Goal: Information Seeking & Learning: Learn about a topic

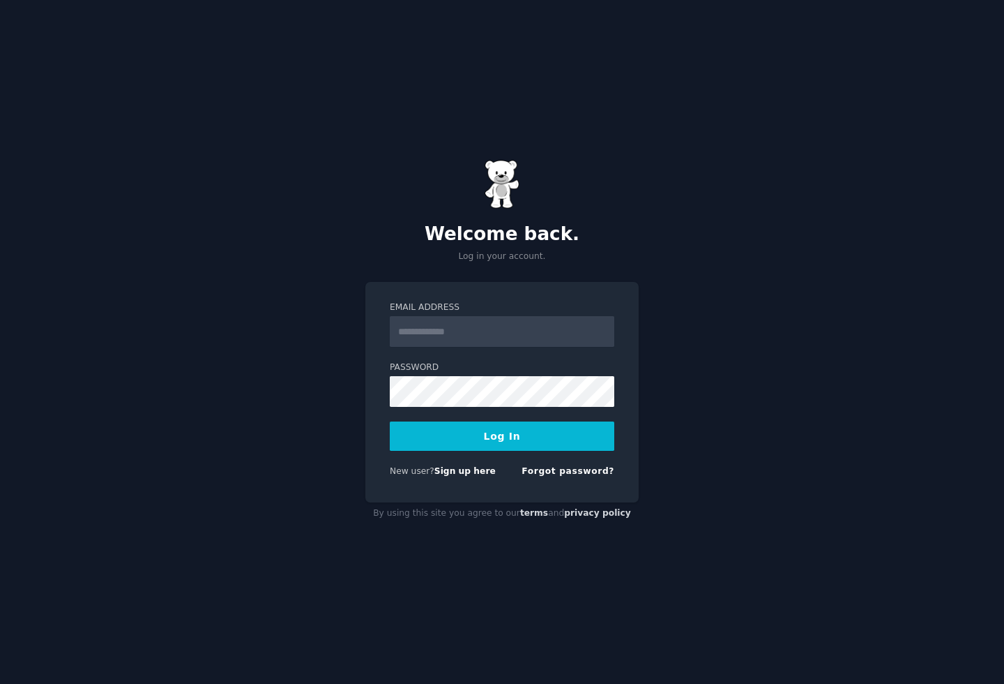
click at [479, 335] on input "Email Address" at bounding box center [502, 331] width 225 height 31
type input "**********"
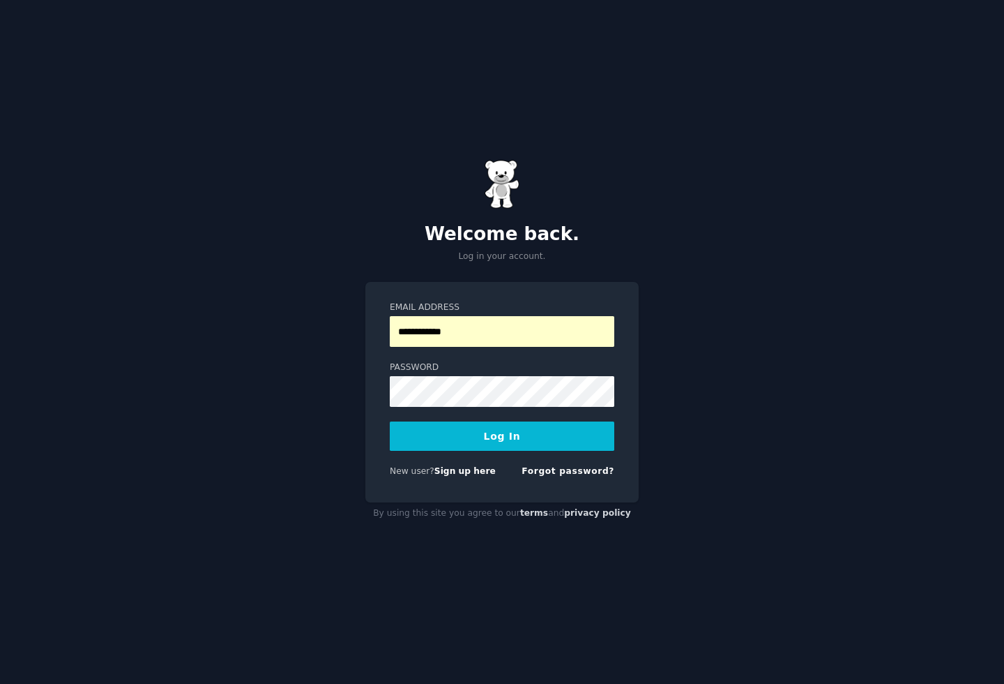
click at [489, 436] on button "Log In" at bounding box center [502, 435] width 225 height 29
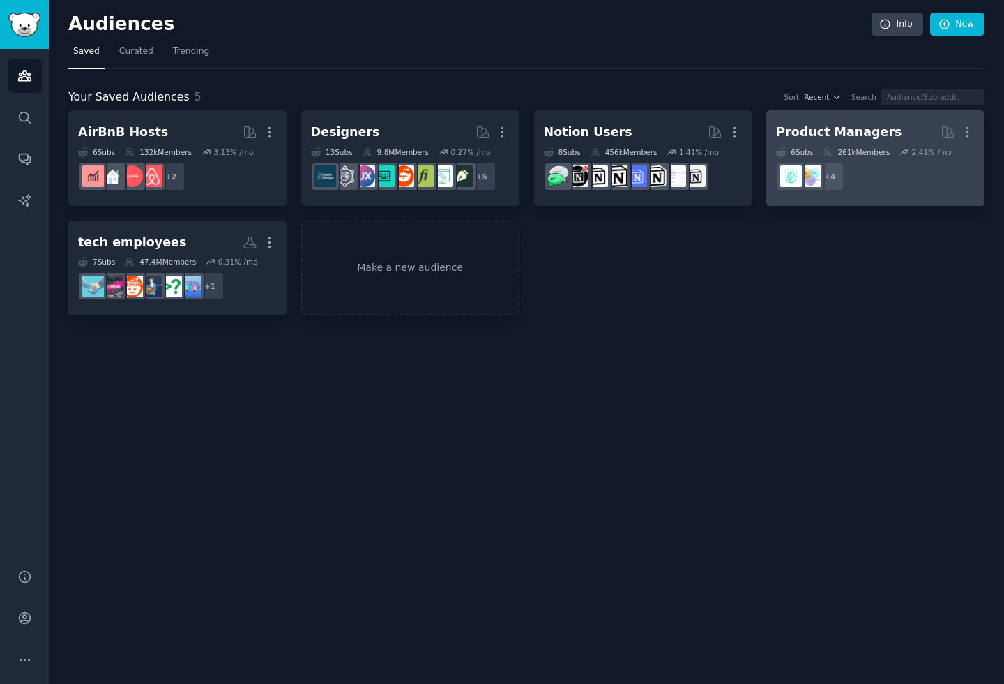
click at [913, 130] on h2 "Product Managers More" at bounding box center [875, 132] width 199 height 24
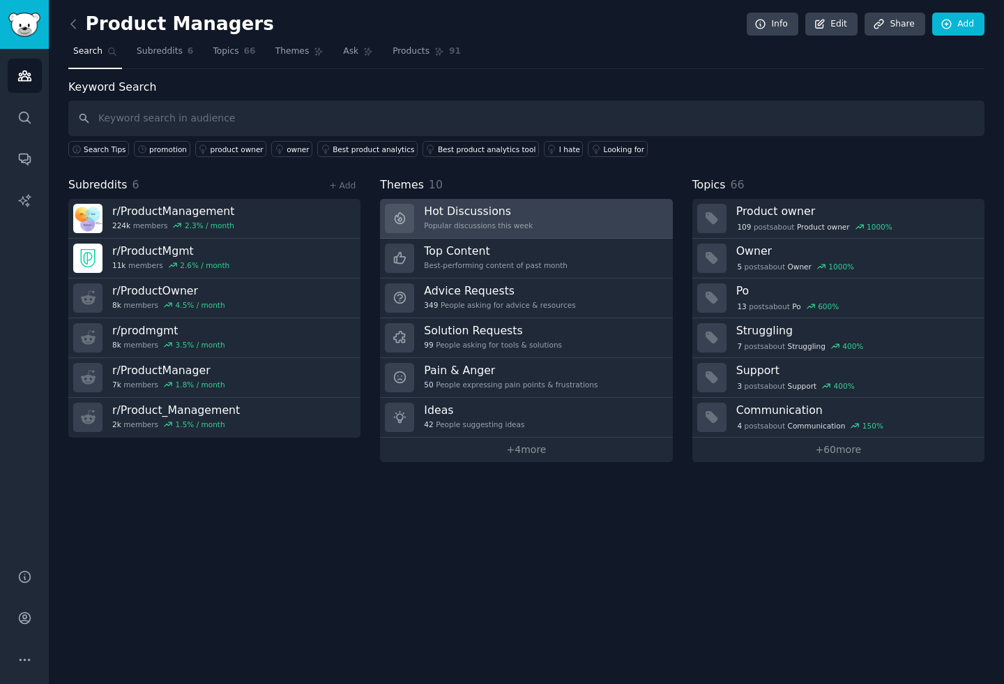
click at [550, 204] on link "Hot Discussions Popular discussions this week" at bounding box center [526, 219] width 292 height 40
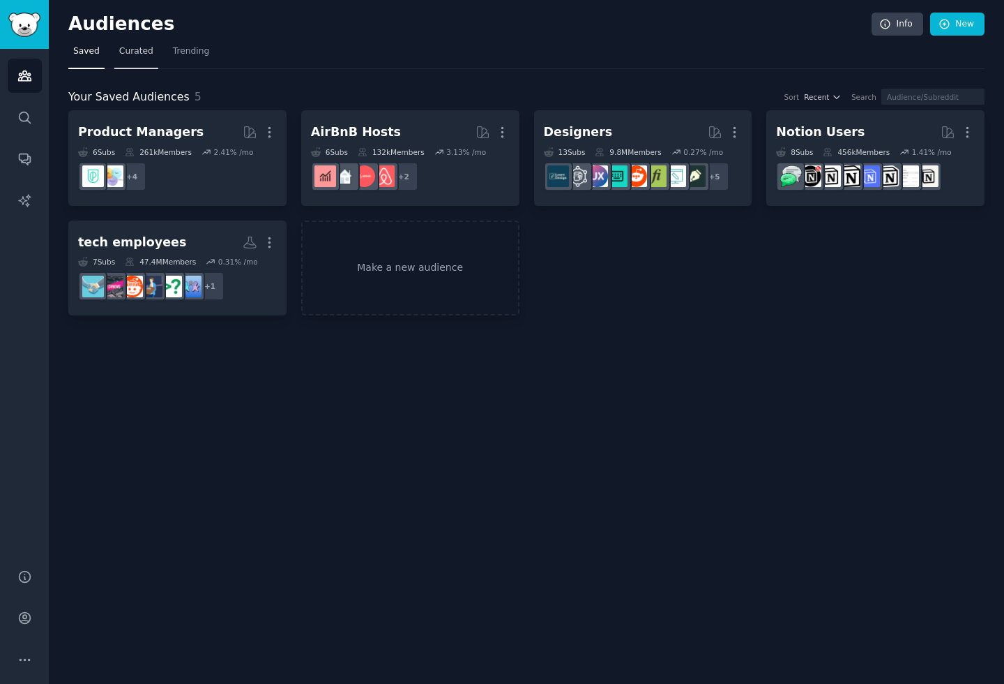
click at [144, 54] on span "Curated" at bounding box center [136, 51] width 34 height 13
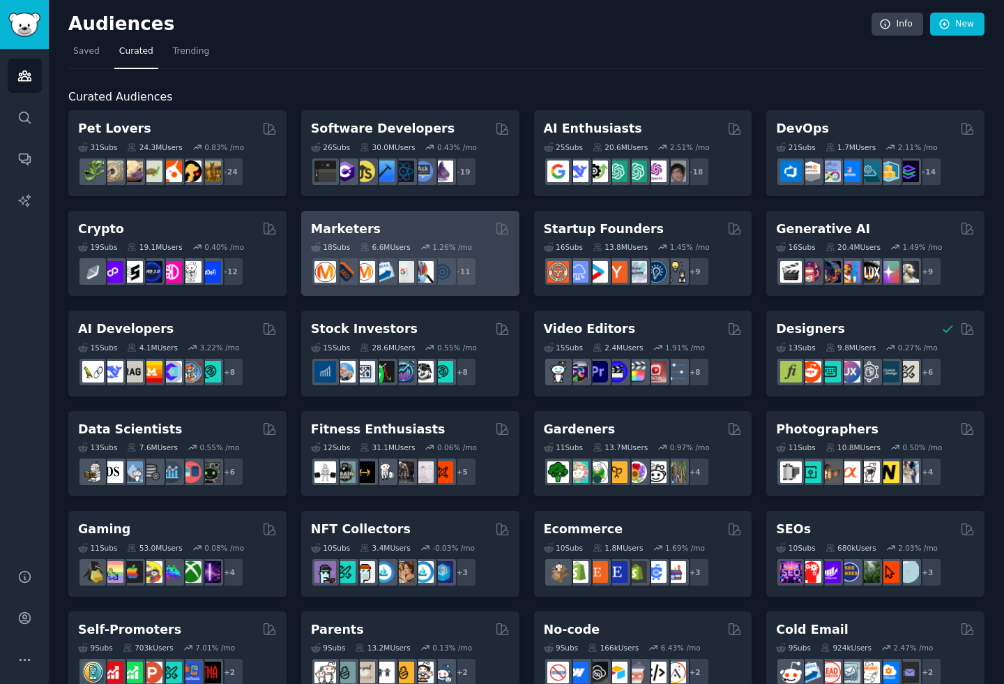
click at [411, 231] on div "Marketers" at bounding box center [410, 228] width 199 height 17
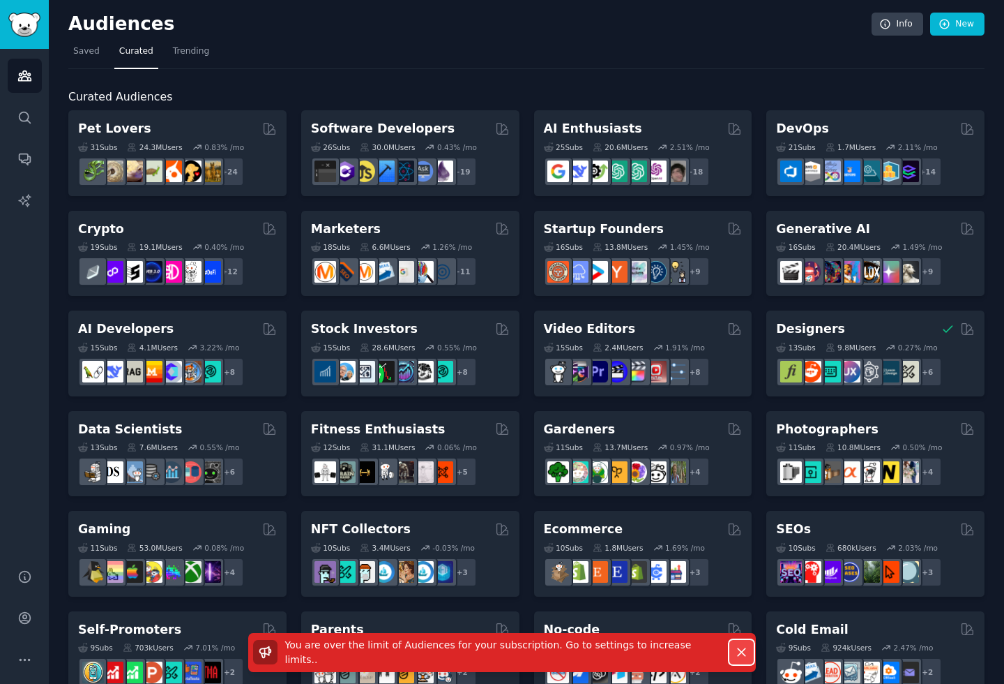
click at [734, 656] on icon "button" at bounding box center [741, 651] width 15 height 15
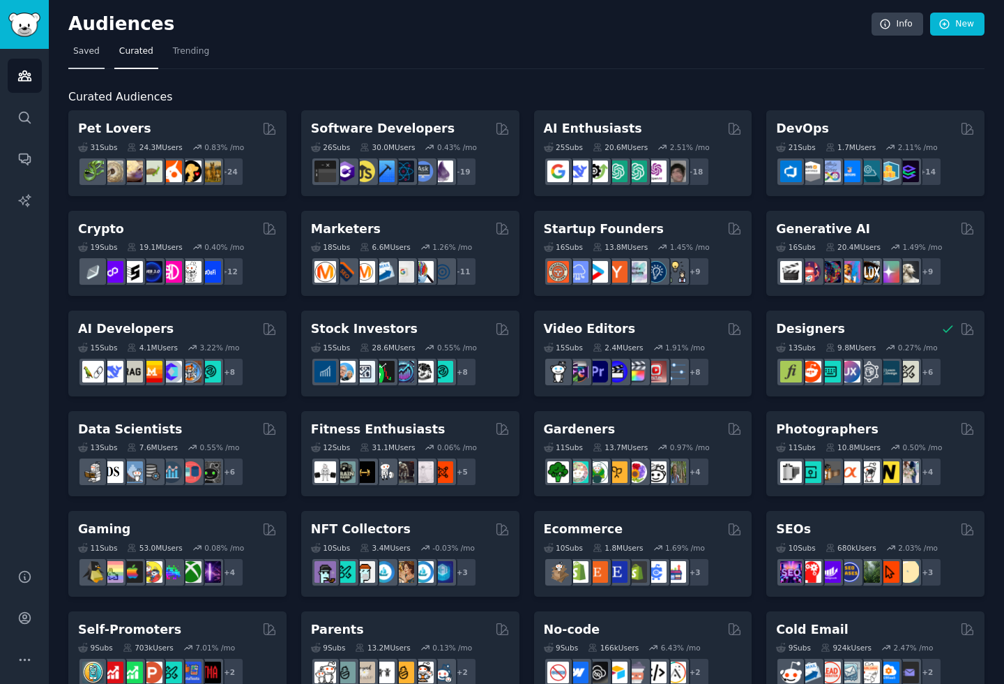
click at [76, 54] on span "Saved" at bounding box center [86, 51] width 27 height 13
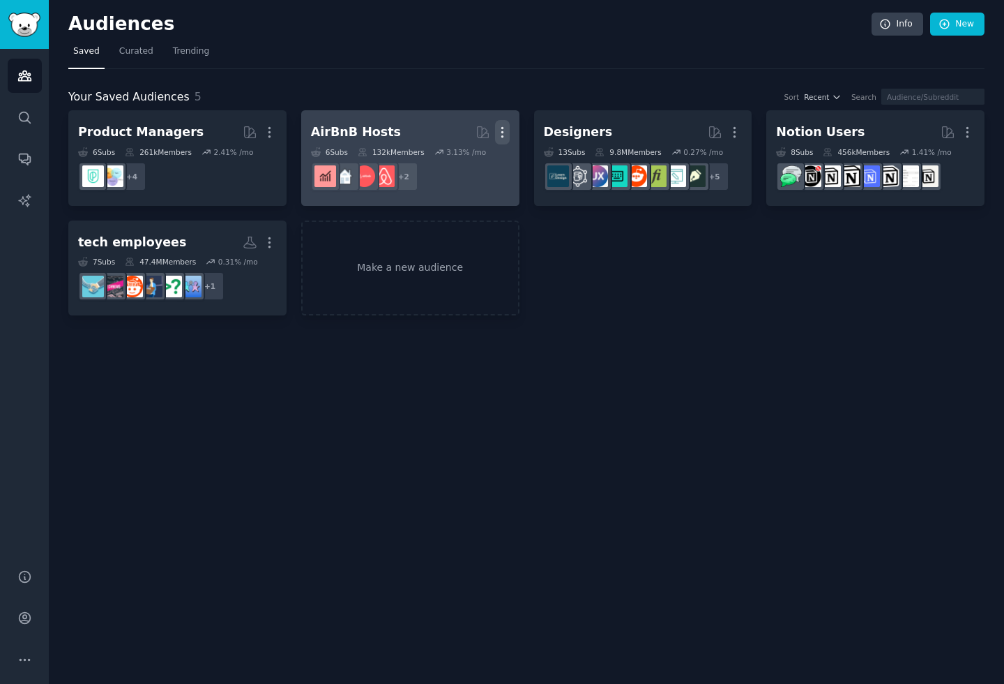
click at [504, 133] on icon "button" at bounding box center [502, 132] width 15 height 15
click at [470, 159] on p "Delete" at bounding box center [464, 161] width 32 height 15
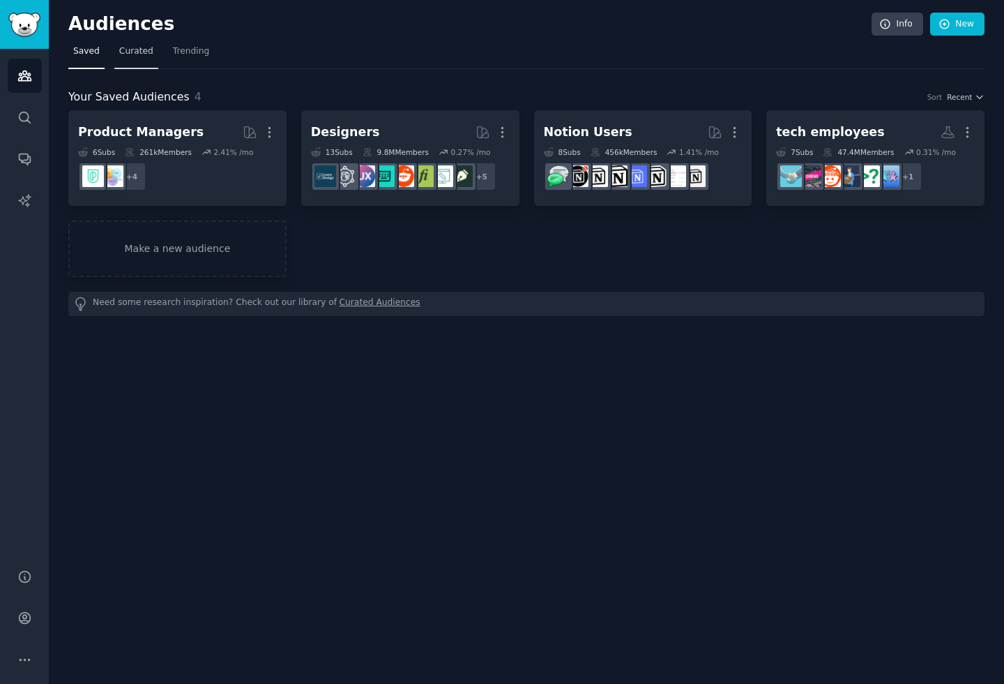
click at [135, 58] on link "Curated" at bounding box center [136, 54] width 44 height 29
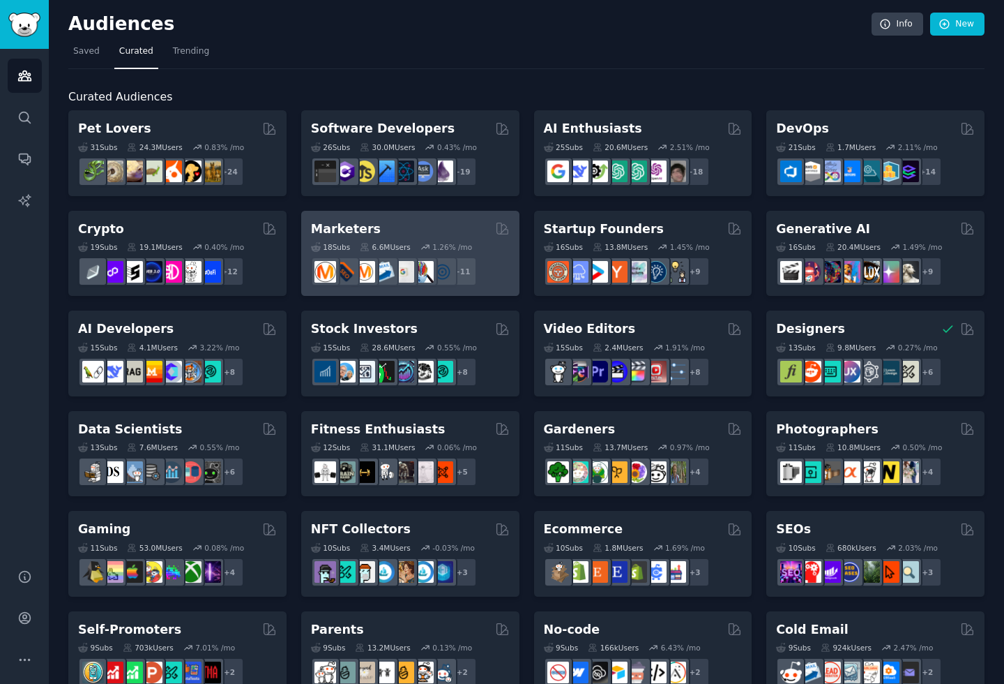
click at [452, 232] on div "Marketers Curated by GummySearch" at bounding box center [410, 228] width 199 height 17
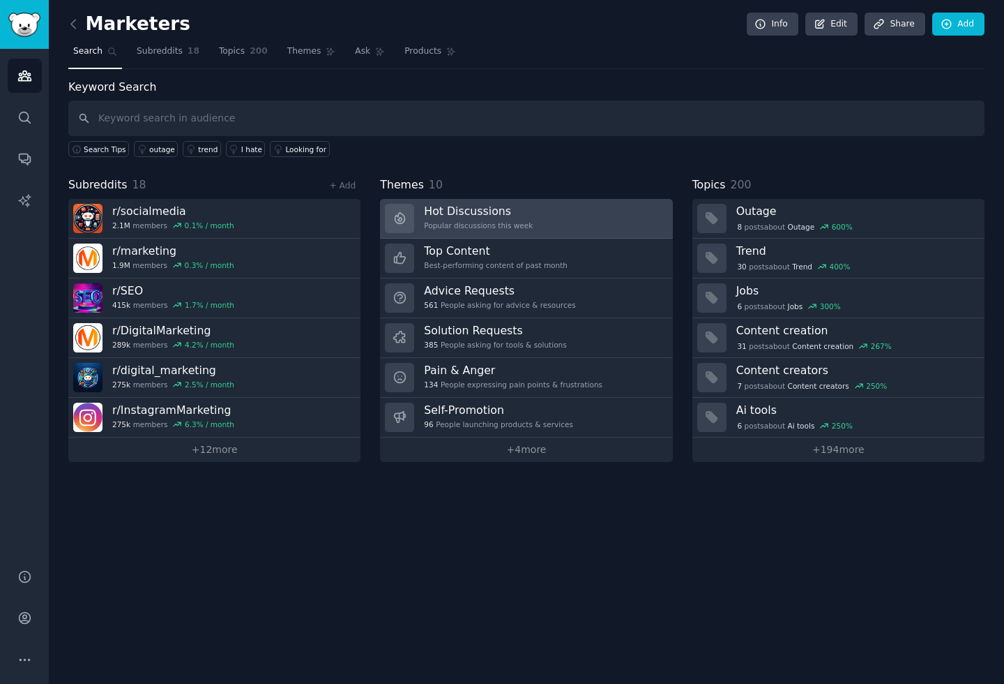
click at [494, 211] on h3 "Hot Discussions" at bounding box center [478, 211] width 109 height 15
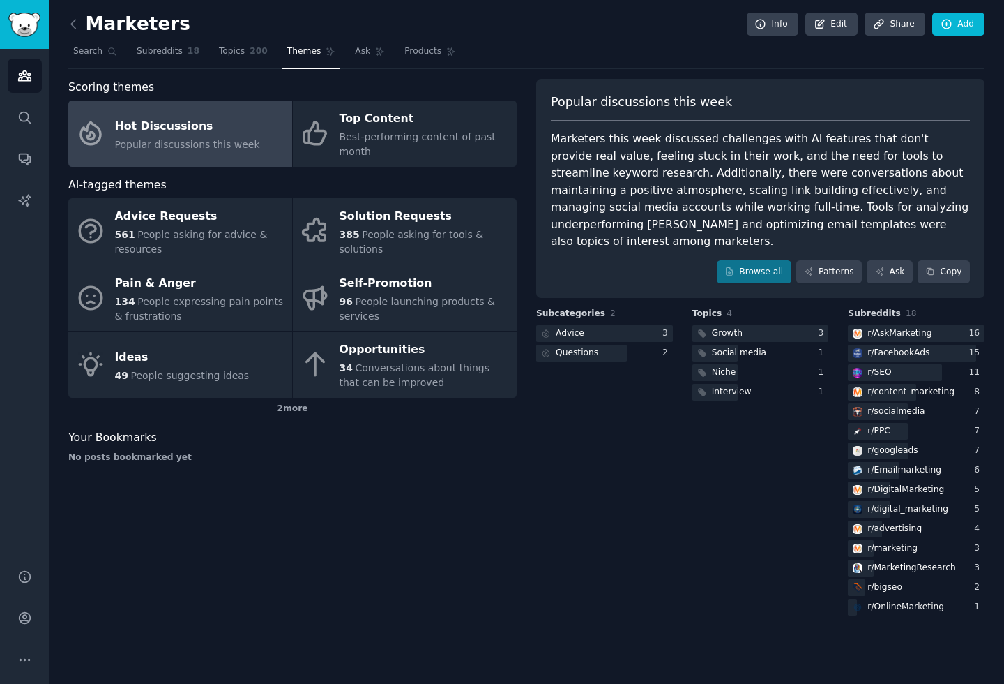
click at [604, 478] on div "Subcategories 2 Advice 3 Questions 2" at bounding box center [604, 463] width 137 height 310
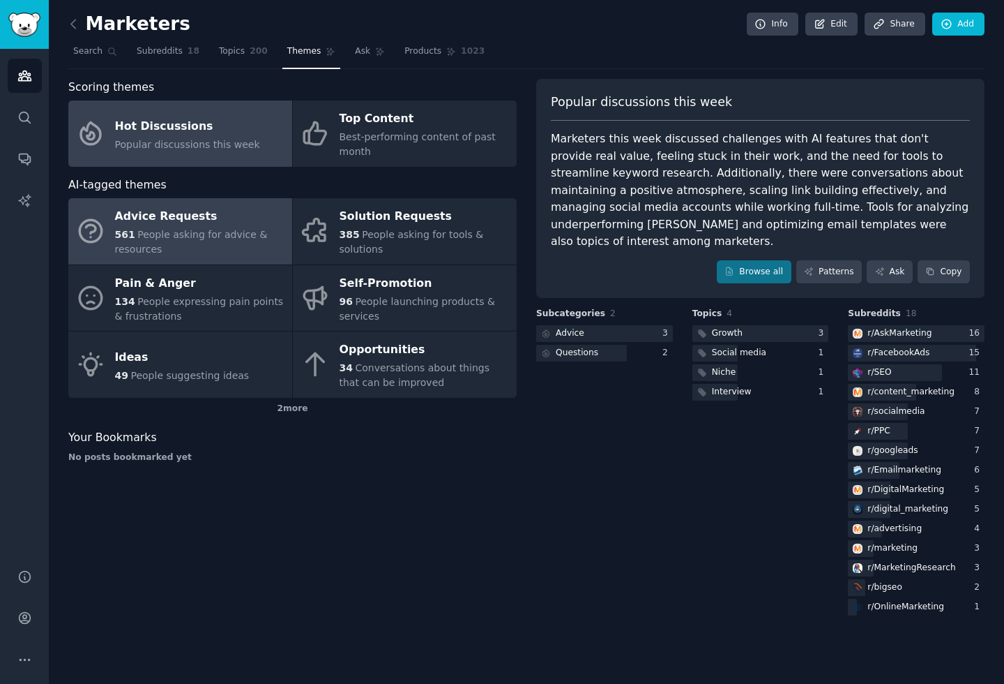
click at [246, 199] on link "Advice Requests 561 People asking for advice & resources" at bounding box center [180, 231] width 224 height 66
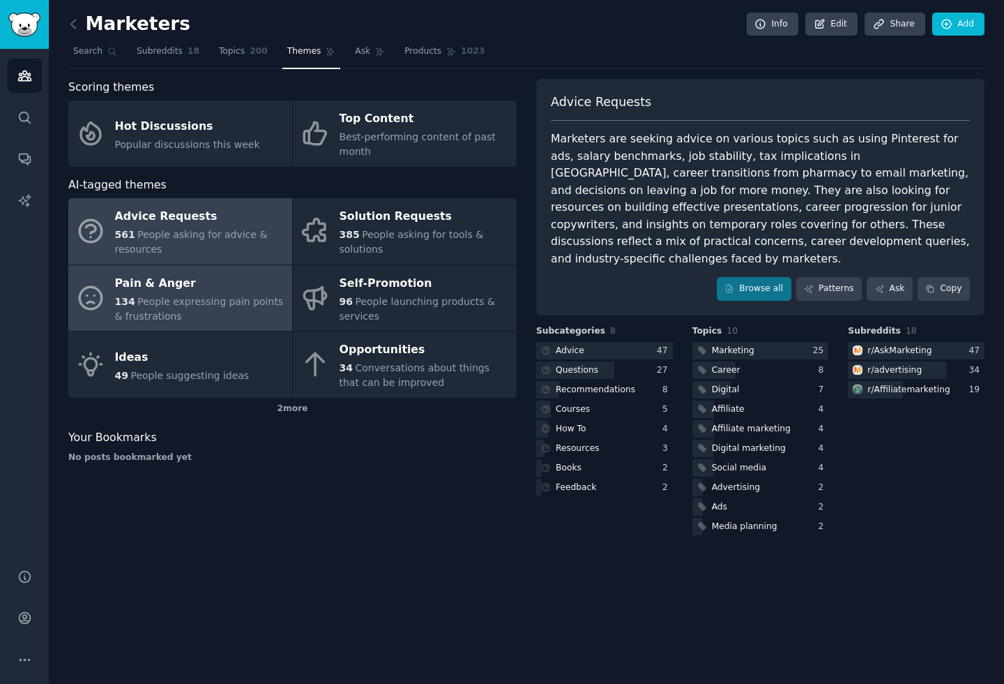
click at [227, 280] on div "Pain & Anger" at bounding box center [200, 283] width 170 height 22
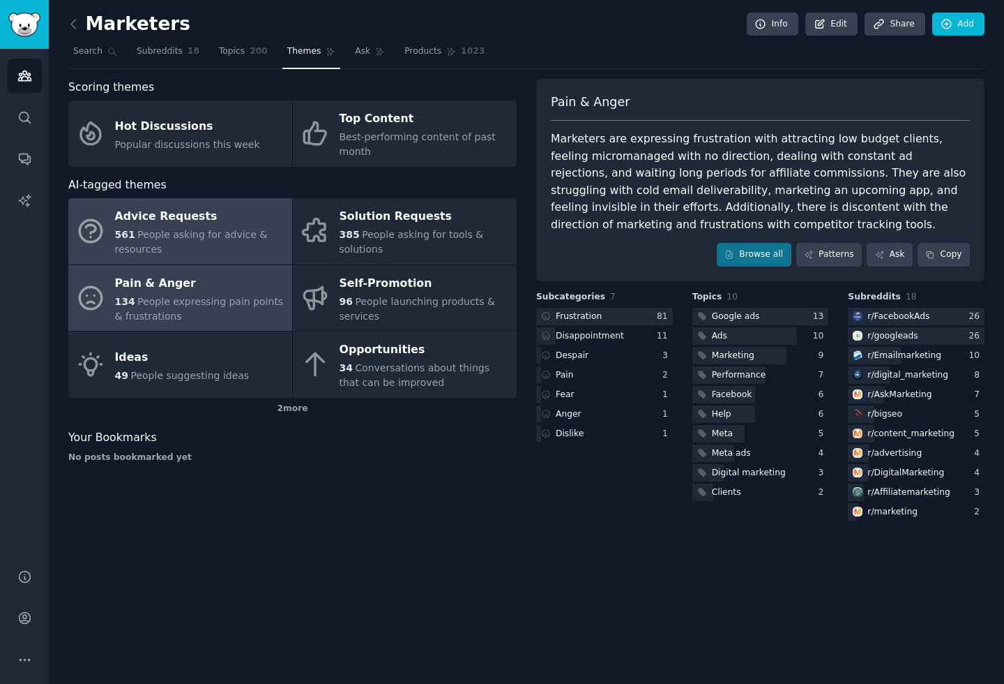
click at [249, 221] on div "Advice Requests" at bounding box center [200, 217] width 170 height 22
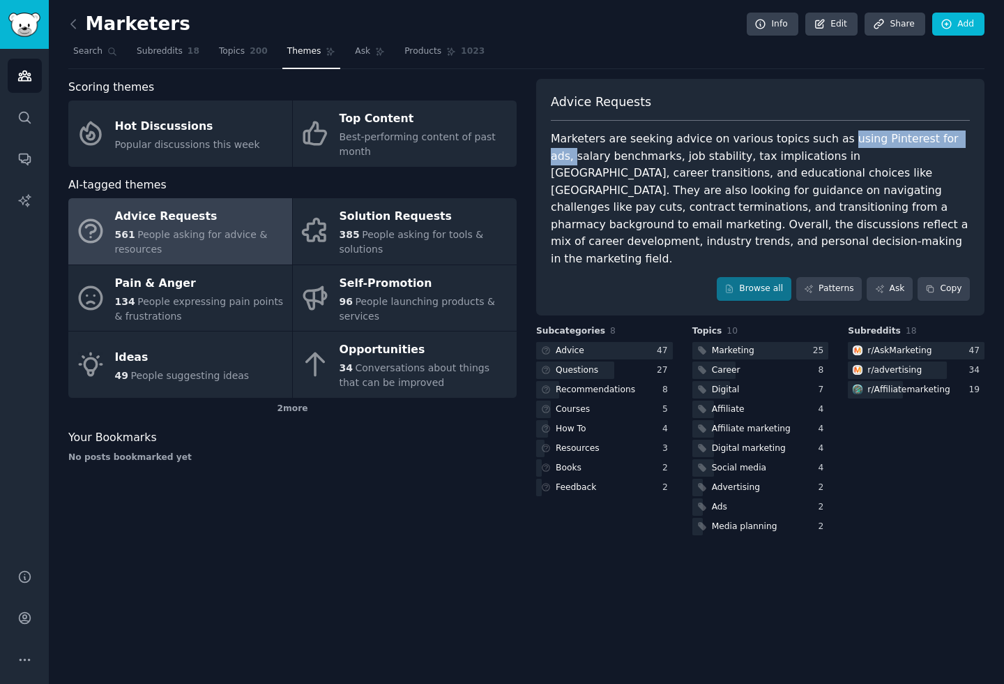
drag, startPoint x: 829, startPoint y: 139, endPoint x: 972, endPoint y: 141, distance: 143.7
click at [972, 141] on div "Advice Requests Marketers are seeking advice on various topics such as using Pi…" at bounding box center [760, 197] width 448 height 236
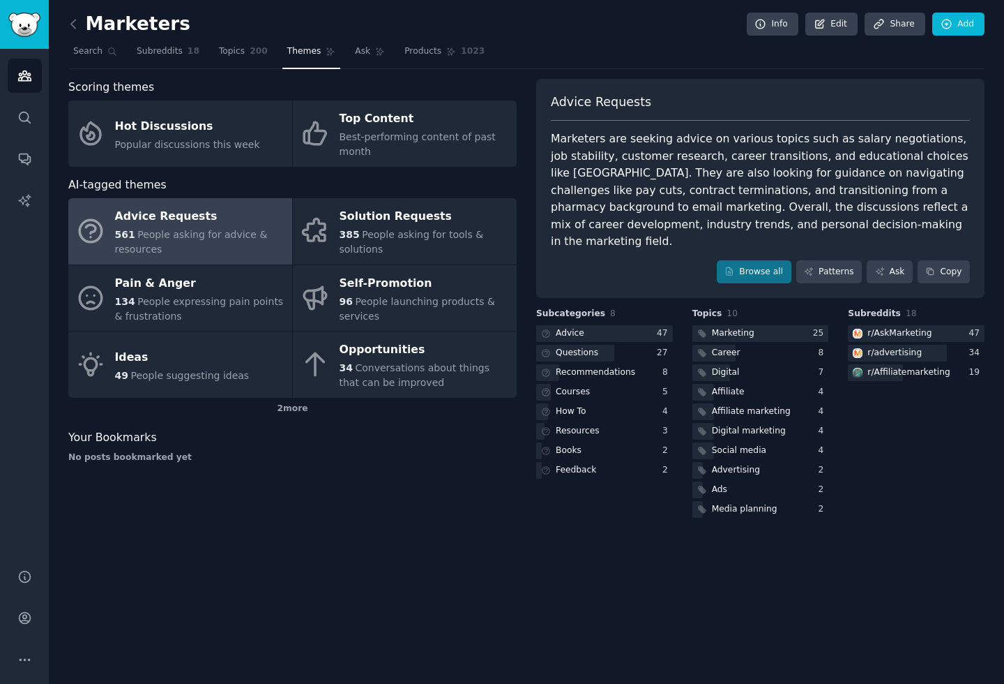
click at [764, 598] on div "Marketers Info Edit Share Add Search Subreddits 18 Topics 200 Themes Ask Produc…" at bounding box center [527, 342] width 956 height 684
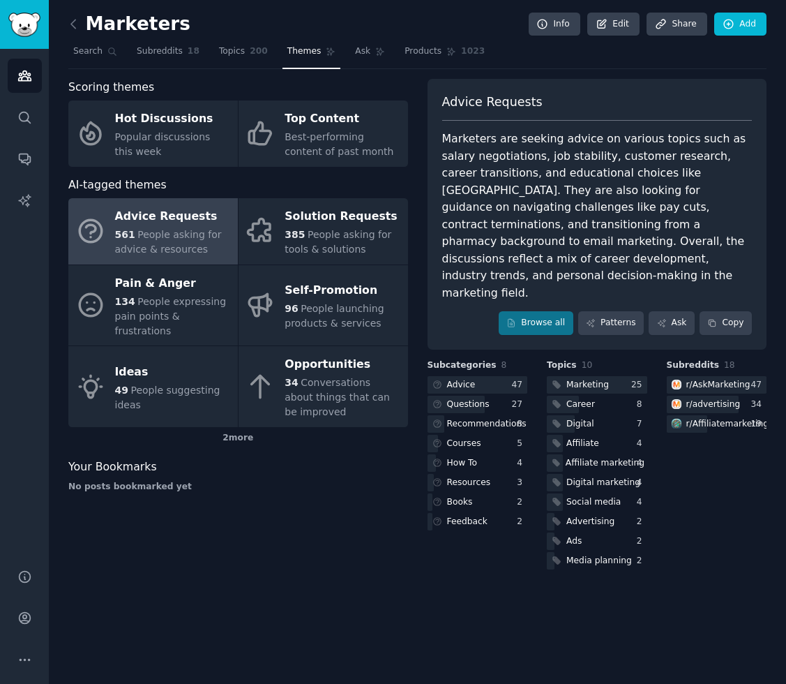
click at [446, 15] on div "Marketers Info Edit Share Add" at bounding box center [417, 27] width 698 height 29
click at [73, 22] on icon at bounding box center [73, 24] width 15 height 15
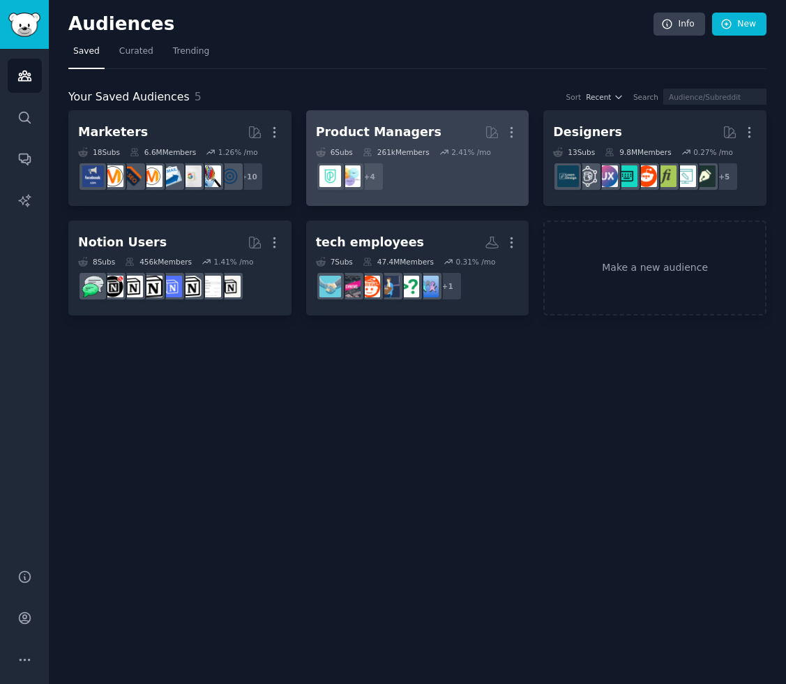
click at [440, 123] on h2 "Product Managers More" at bounding box center [418, 132] width 204 height 24
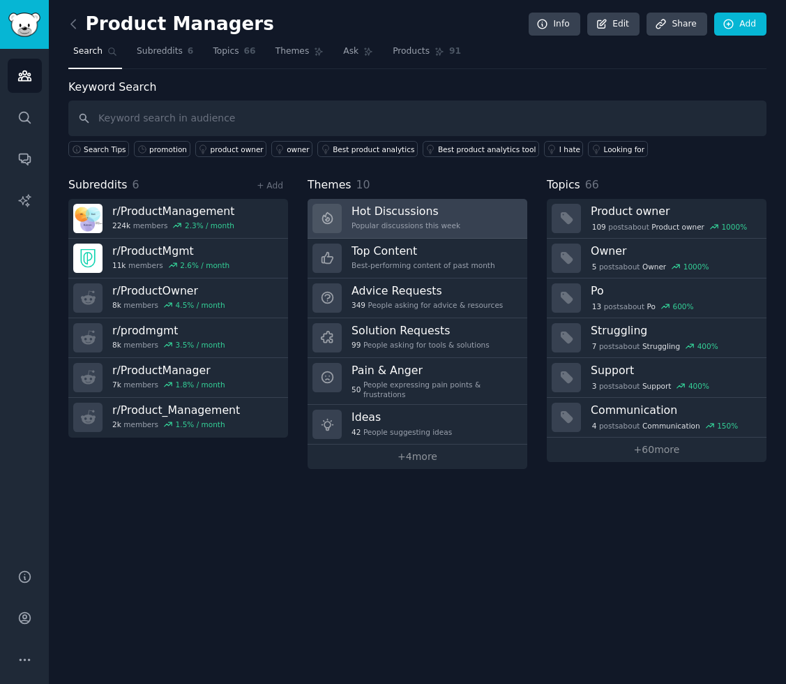
click at [423, 211] on h3 "Hot Discussions" at bounding box center [406, 211] width 109 height 15
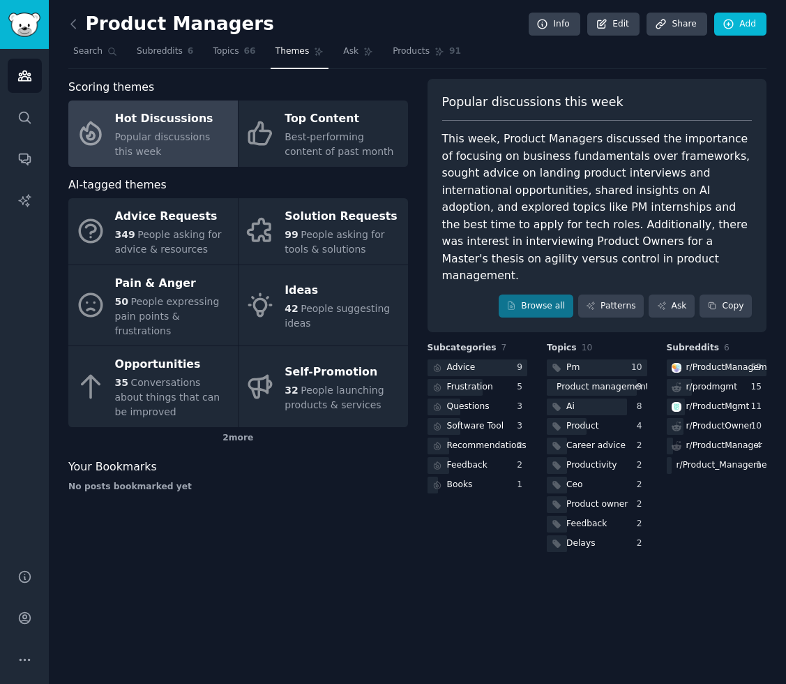
click at [717, 589] on div "Product Managers Info Edit Share Add Search Subreddits 6 Topics 66 Themes Ask P…" at bounding box center [417, 342] width 737 height 684
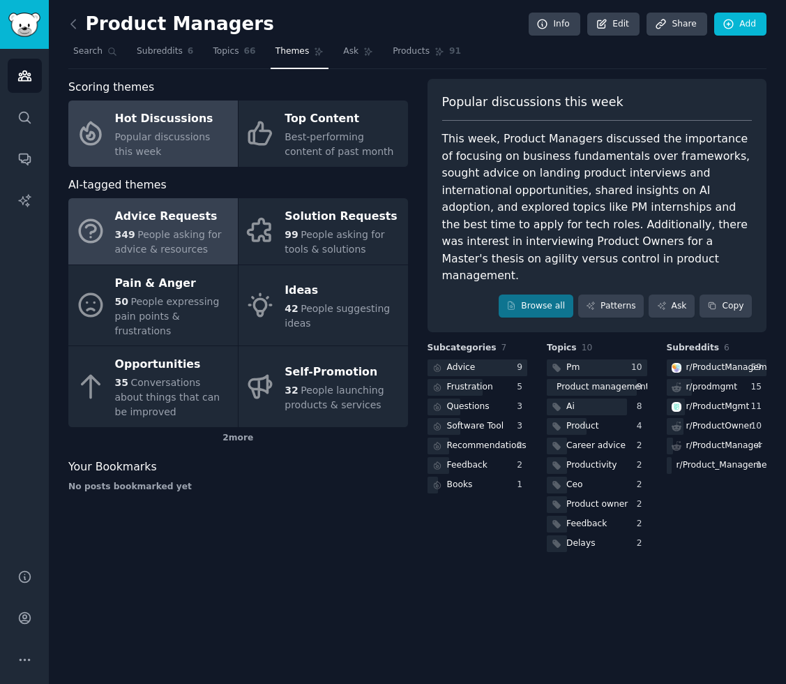
click at [167, 217] on div "Advice Requests" at bounding box center [173, 217] width 116 height 22
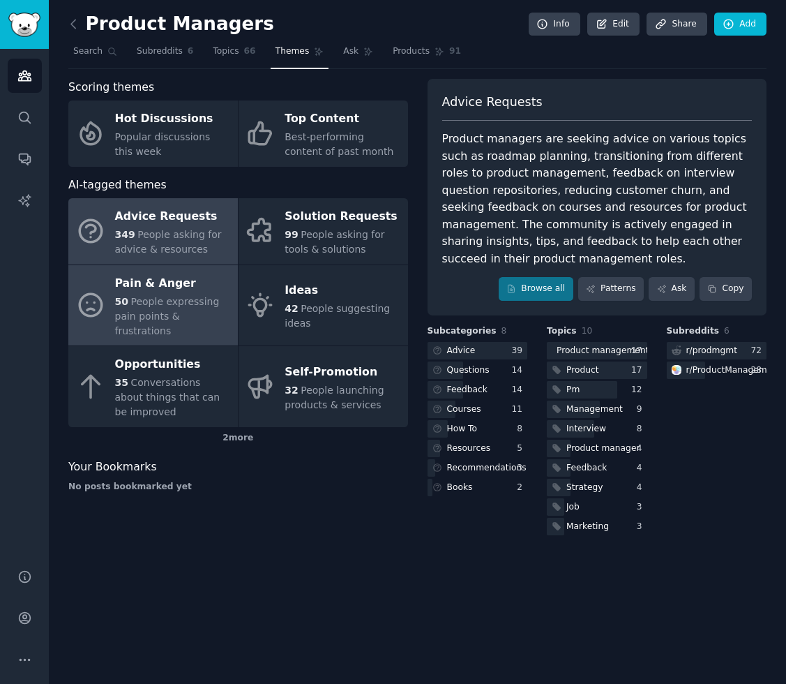
click at [214, 284] on div "Pain & Anger" at bounding box center [173, 283] width 116 height 22
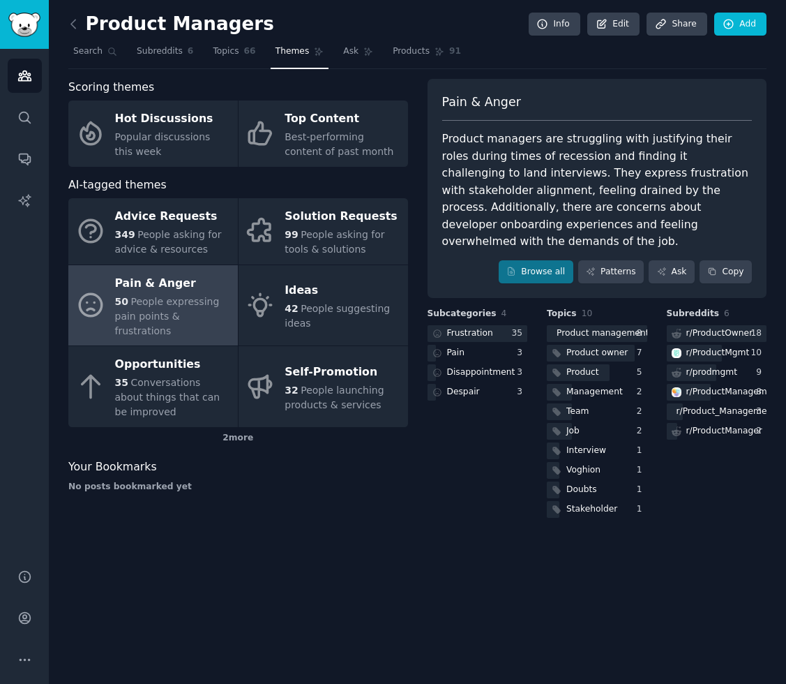
click at [559, 206] on div "Product managers are struggling with justifying their roles during times of rec…" at bounding box center [597, 190] width 310 height 120
click at [557, 206] on div "Product managers are struggling with justifying their roles during times of rec…" at bounding box center [597, 190] width 310 height 120
drag, startPoint x: 543, startPoint y: 207, endPoint x: 714, endPoint y: 207, distance: 171.6
click at [714, 207] on div "Product managers are struggling with justifying their roles during times of rec…" at bounding box center [597, 190] width 310 height 120
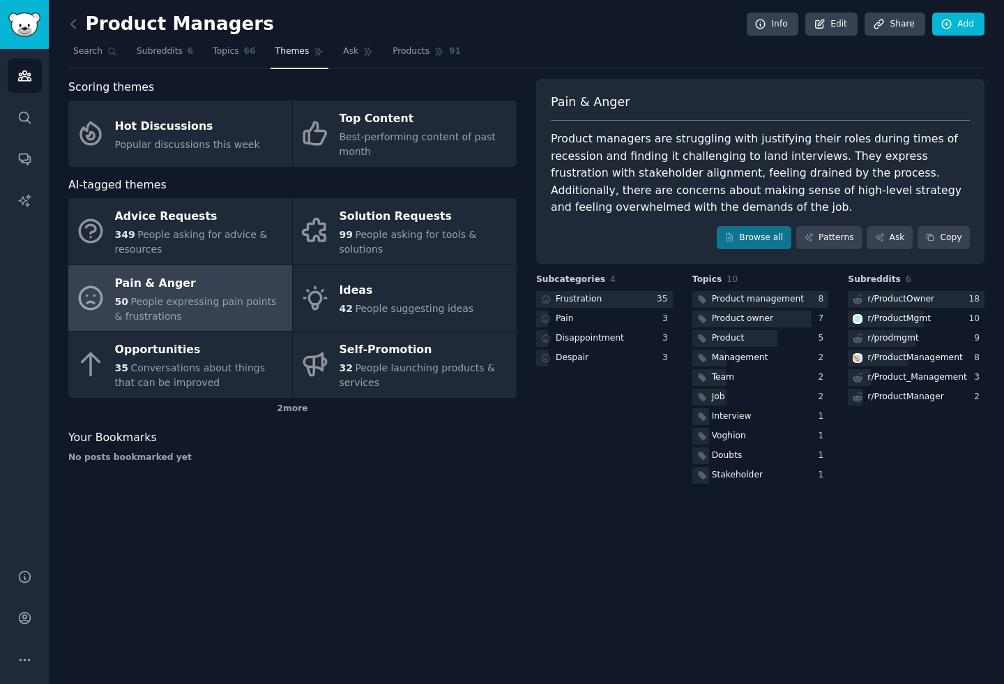
click at [649, 501] on div "Product Managers Info Edit Share Add Search Subreddits 6 Topics 66 Themes Ask P…" at bounding box center [527, 342] width 956 height 684
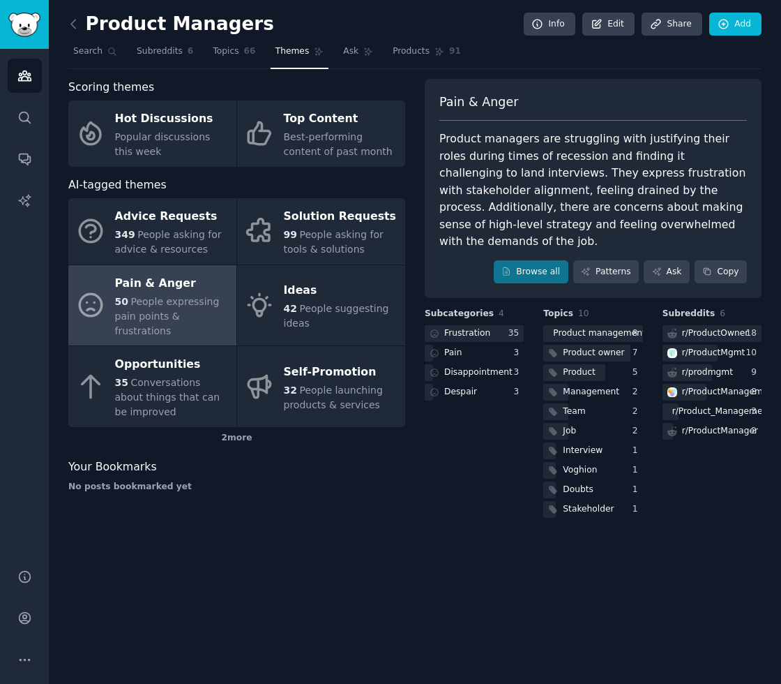
click at [714, 577] on div "Product Managers Info Edit Share Add Search Subreddits 6 Topics 66 Themes Ask P…" at bounding box center [415, 342] width 732 height 684
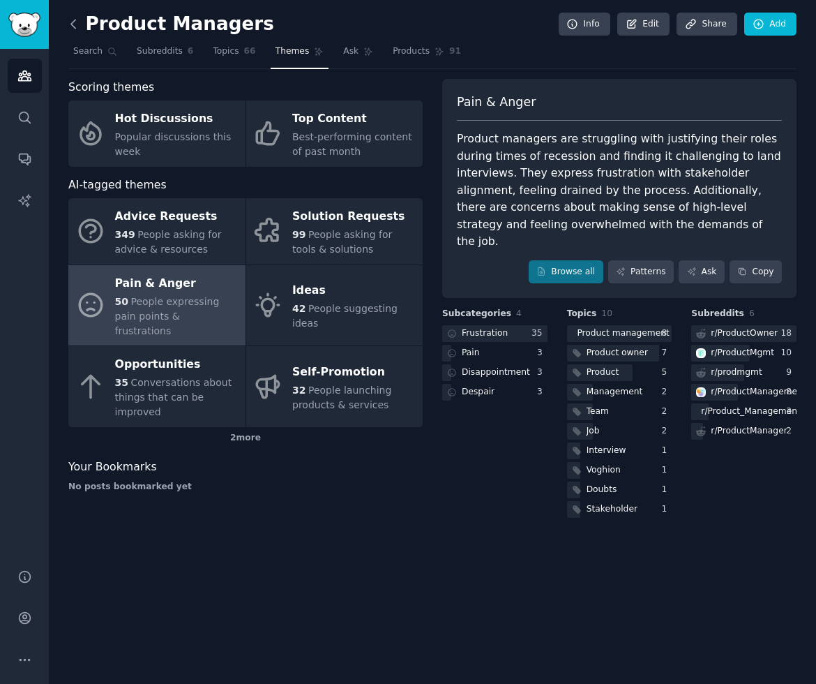
click at [76, 22] on icon at bounding box center [73, 24] width 15 height 15
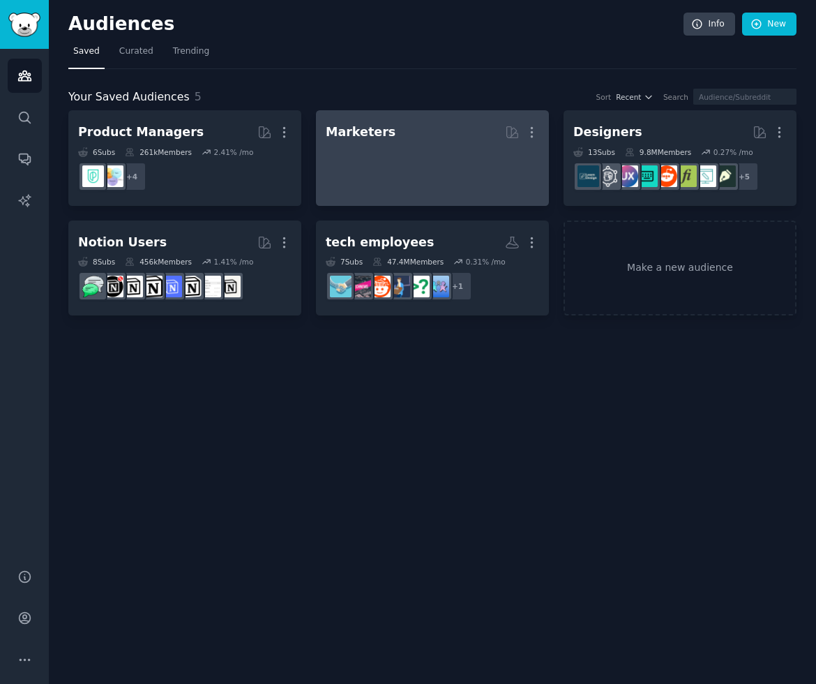
click at [469, 153] on div at bounding box center [432, 168] width 213 height 49
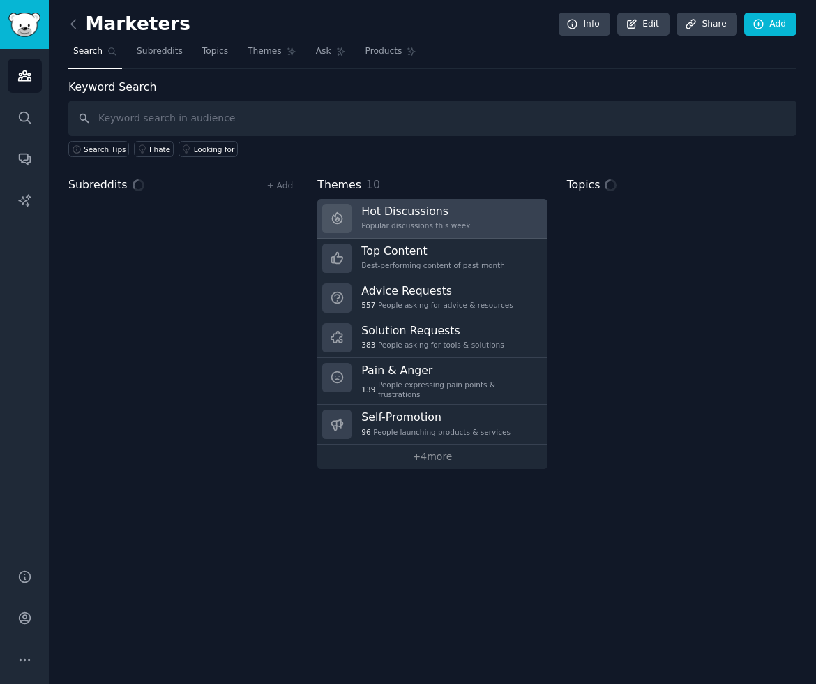
click at [409, 224] on div "Popular discussions this week" at bounding box center [415, 225] width 109 height 10
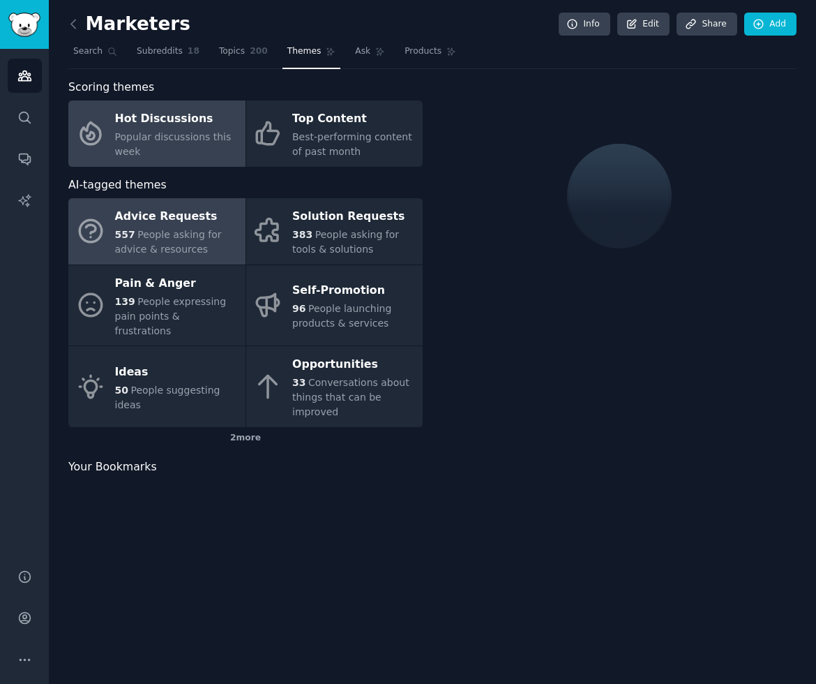
click at [176, 220] on div "Advice Requests" at bounding box center [176, 217] width 123 height 22
